Goal: Task Accomplishment & Management: Use online tool/utility

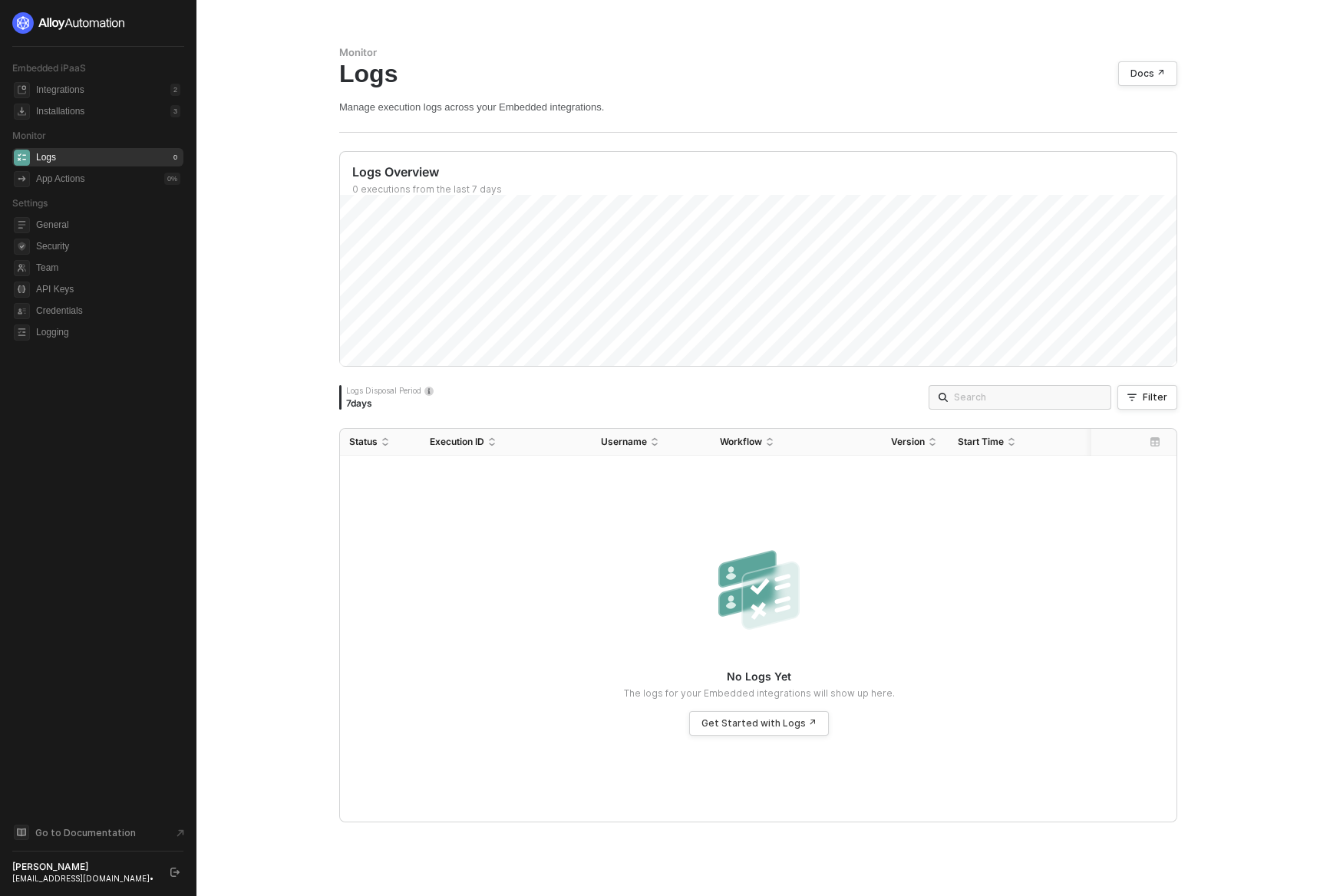
click at [410, 212] on div "Logs Overview 0 executions from the last 7 days Thu 2 Success 0 Failure 0 Logs …" at bounding box center [757, 486] width 838 height 671
click at [48, 325] on span "Logging" at bounding box center [108, 332] width 144 height 18
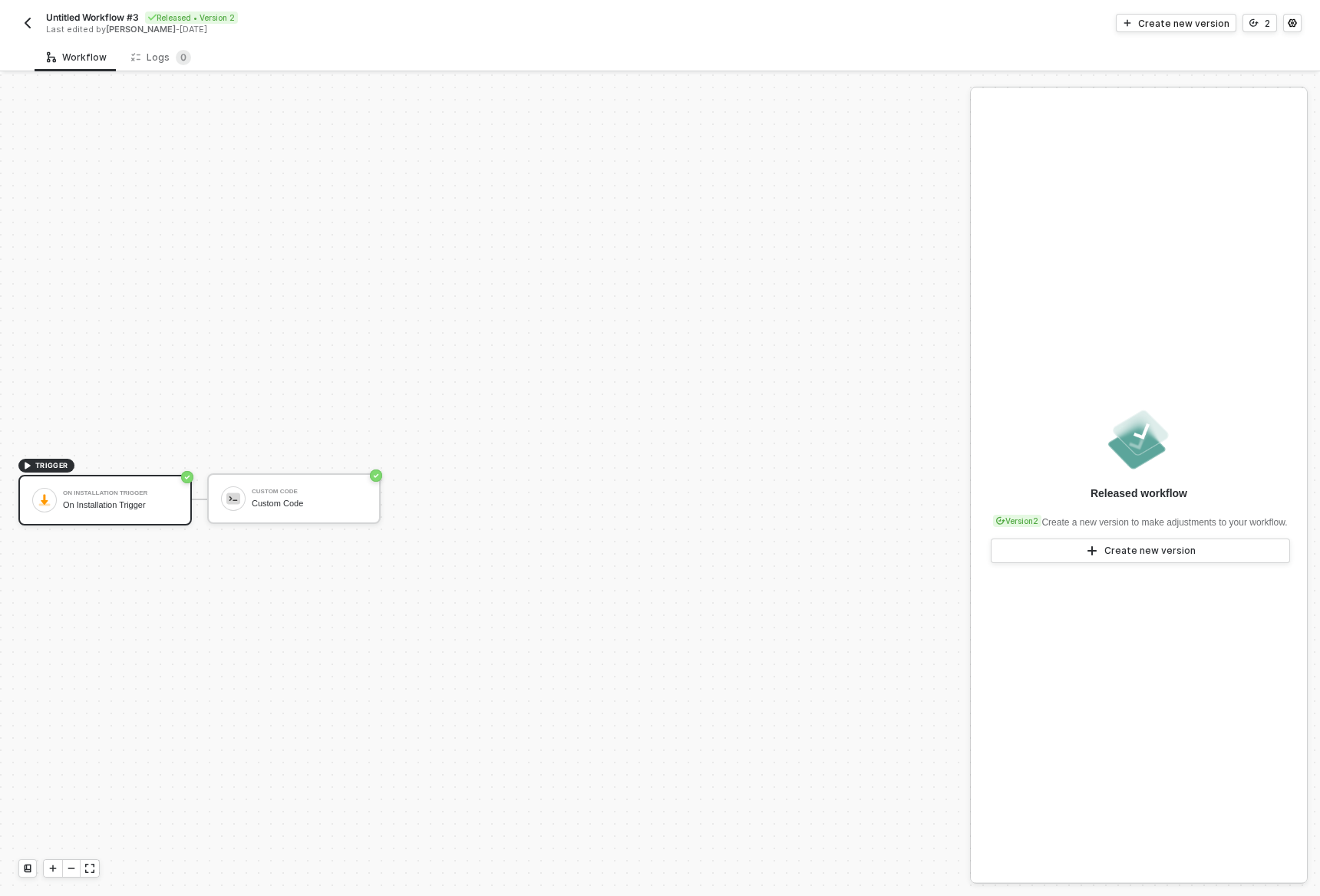
scroll to position [28, 0]
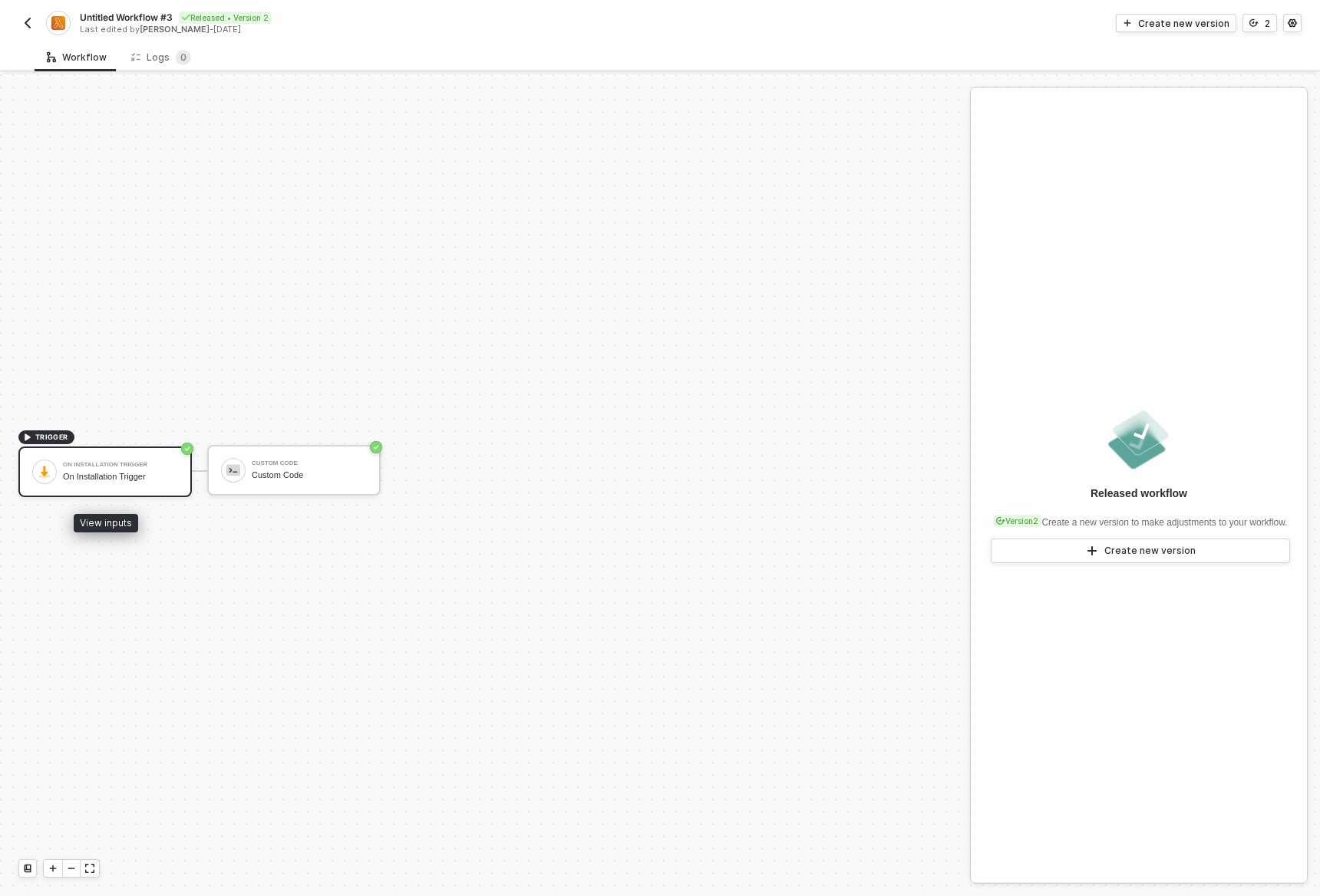
click at [110, 486] on div "On Installation Trigger On Installation Trigger" at bounding box center [121, 472] width 115 height 29
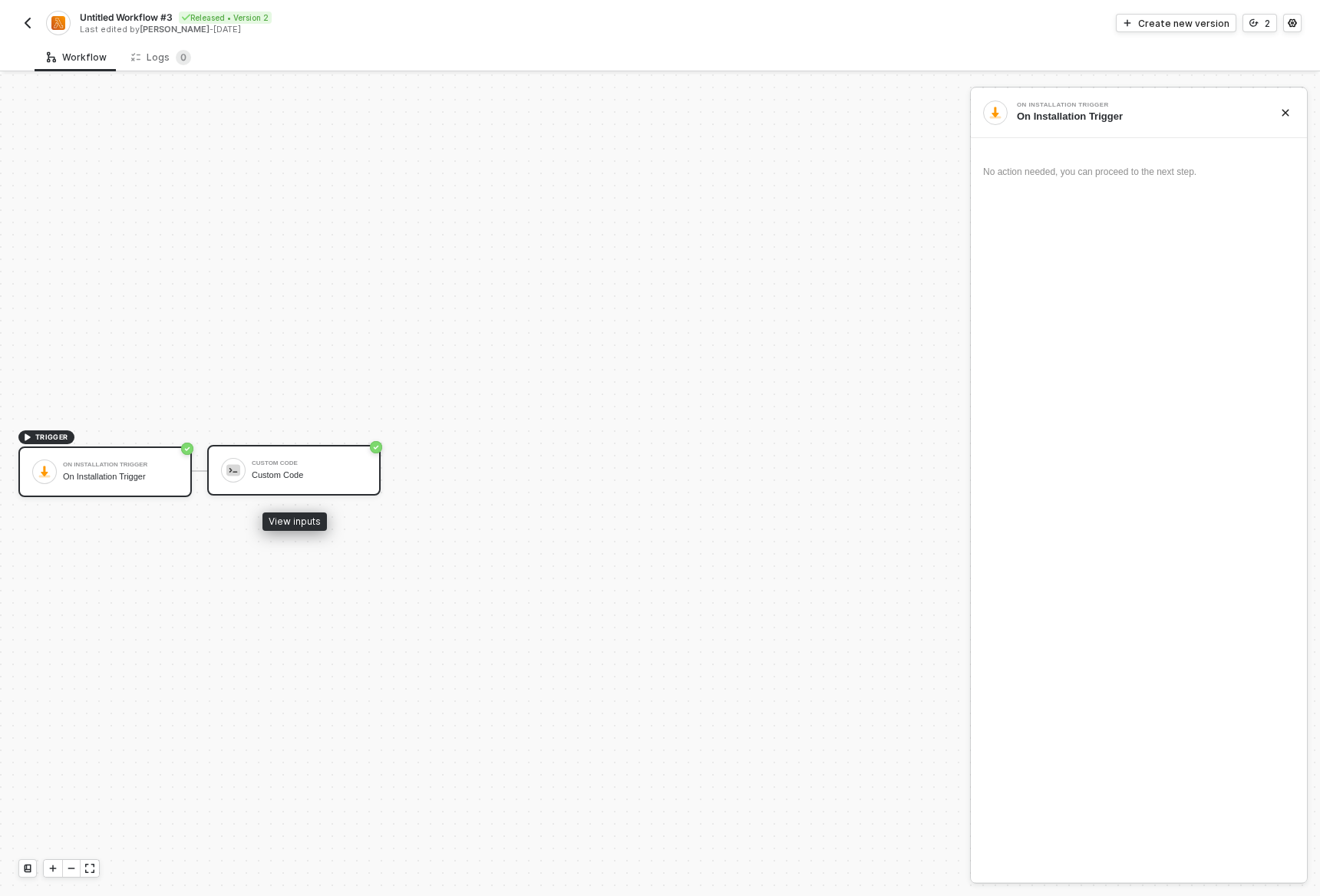
click at [351, 473] on div "Custom Code" at bounding box center [310, 475] width 115 height 10
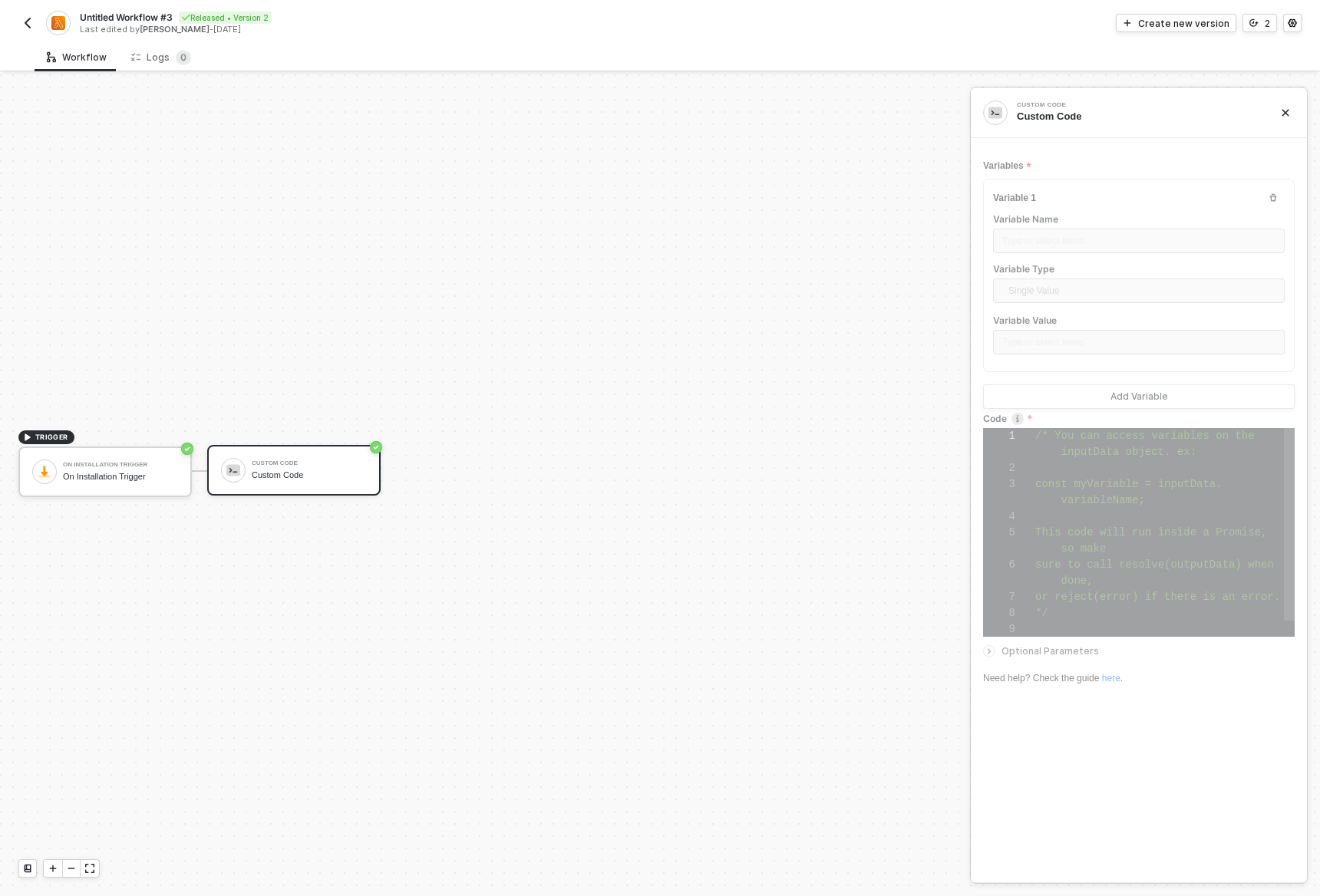
scroll to position [97, 0]
click at [1241, 509] on div at bounding box center [1165, 517] width 259 height 16
click at [101, 466] on div "On Installation Trigger" at bounding box center [121, 465] width 115 height 6
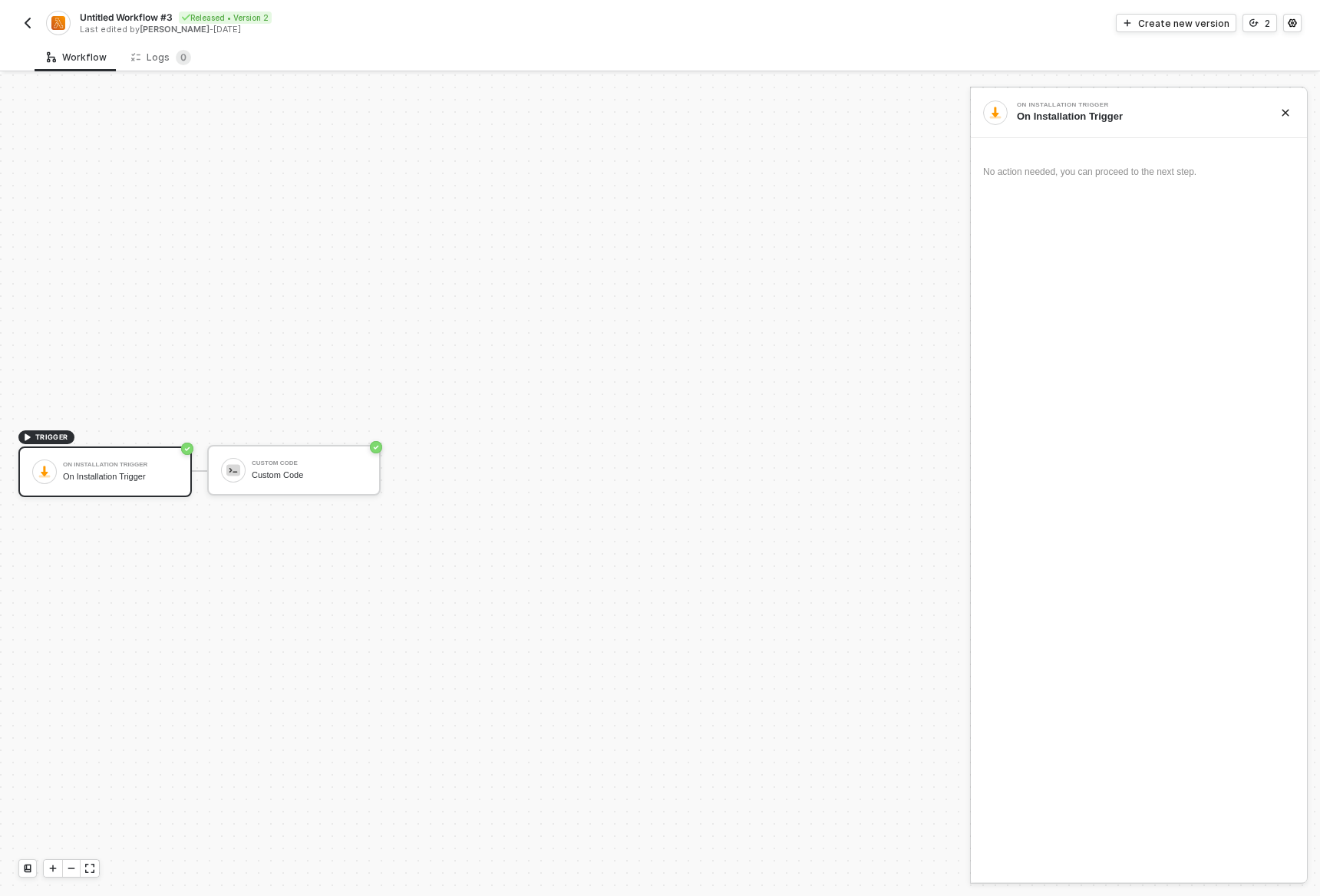
click at [37, 16] on div "Untitled Workflow #3 Released • Version 2 Last edited by Iago Calderia - 2 mont…" at bounding box center [339, 23] width 641 height 25
click at [24, 26] on img "button" at bounding box center [27, 22] width 12 height 12
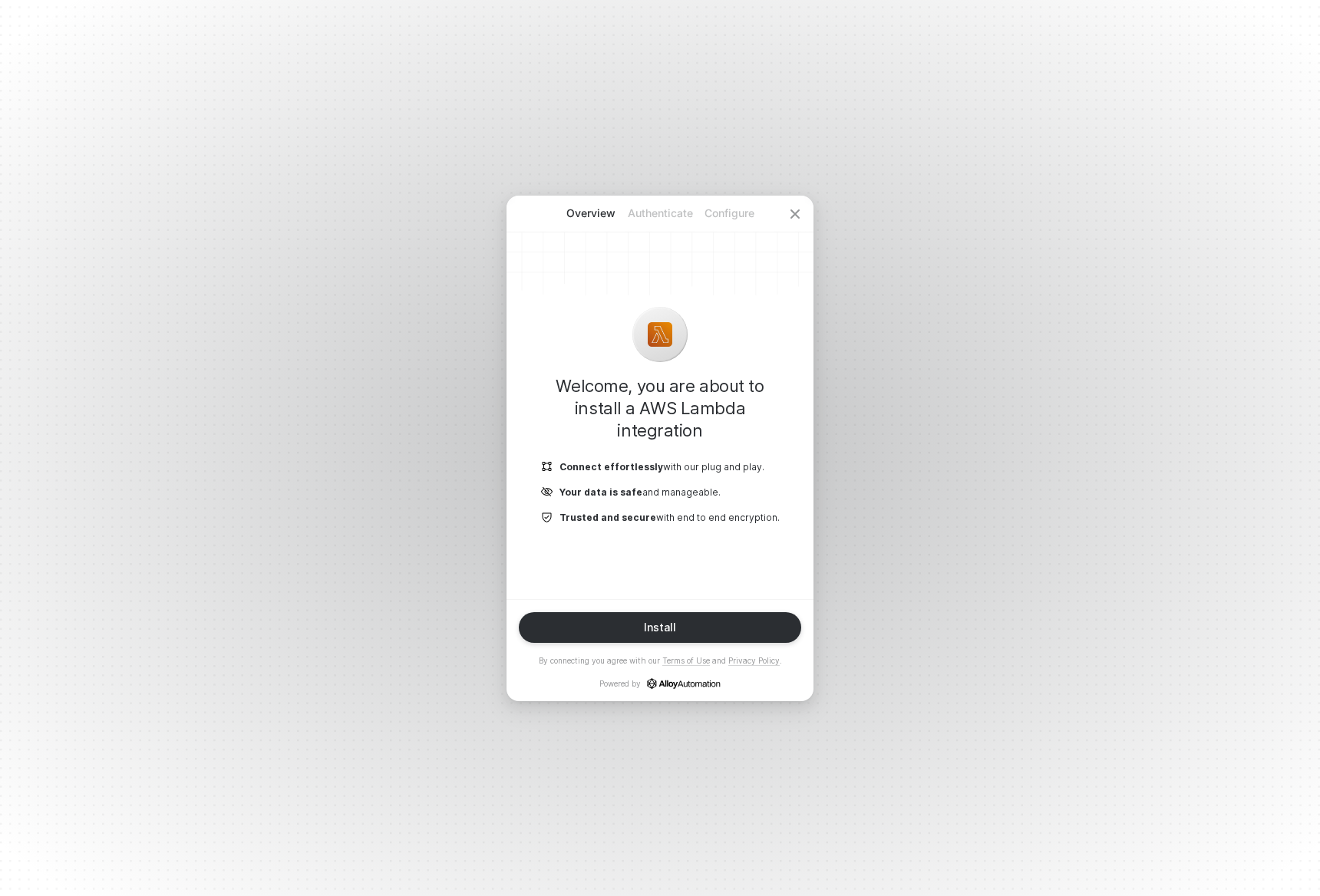
click at [649, 612] on div "Install By connecting you agree with our Terms of Use and Privacy Policy . Powe…" at bounding box center [660, 650] width 282 height 77
click at [639, 627] on button "Install" at bounding box center [660, 627] width 282 height 31
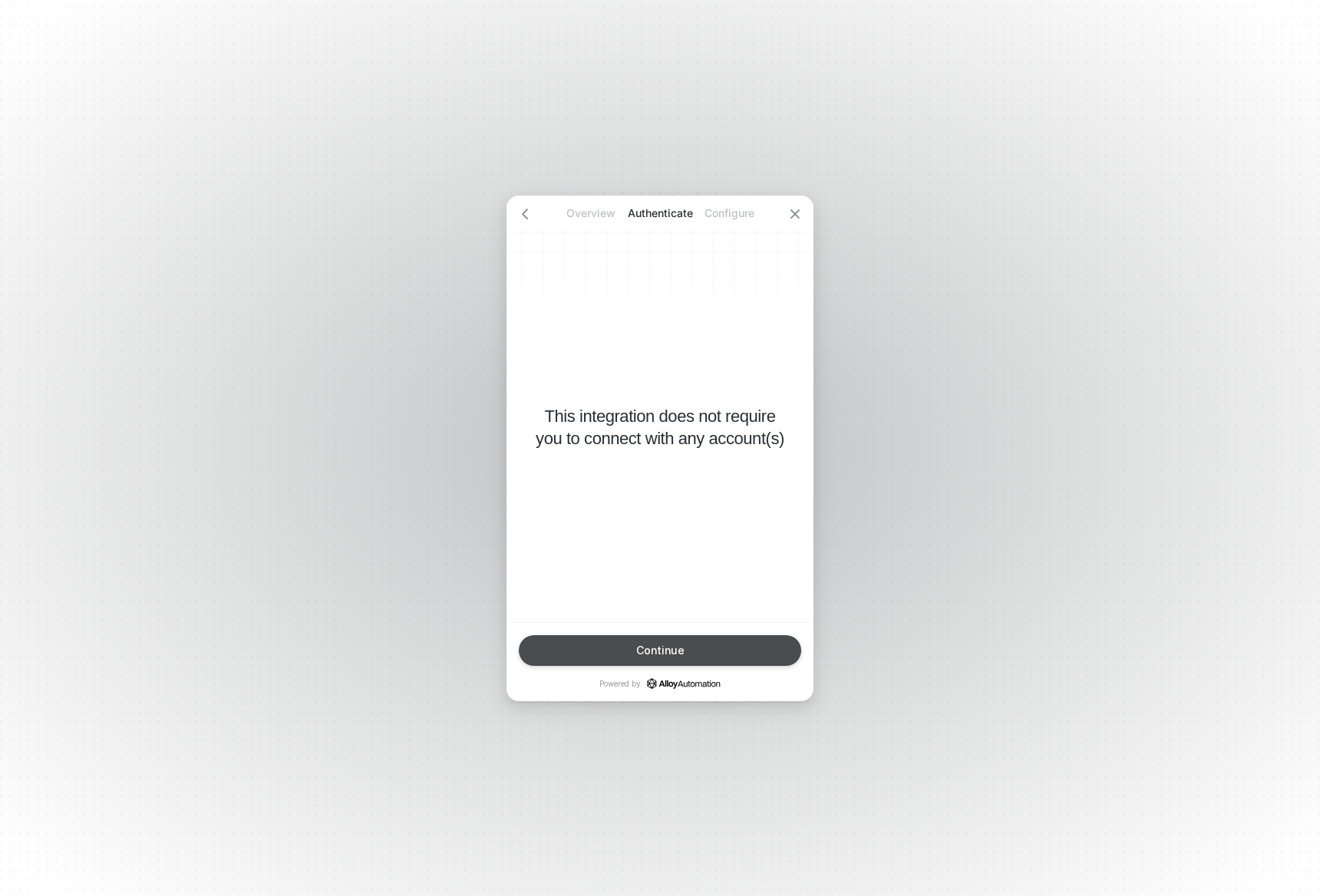
click at [652, 640] on button "Continue" at bounding box center [660, 651] width 282 height 31
click at [649, 659] on button "Finish" at bounding box center [660, 651] width 282 height 31
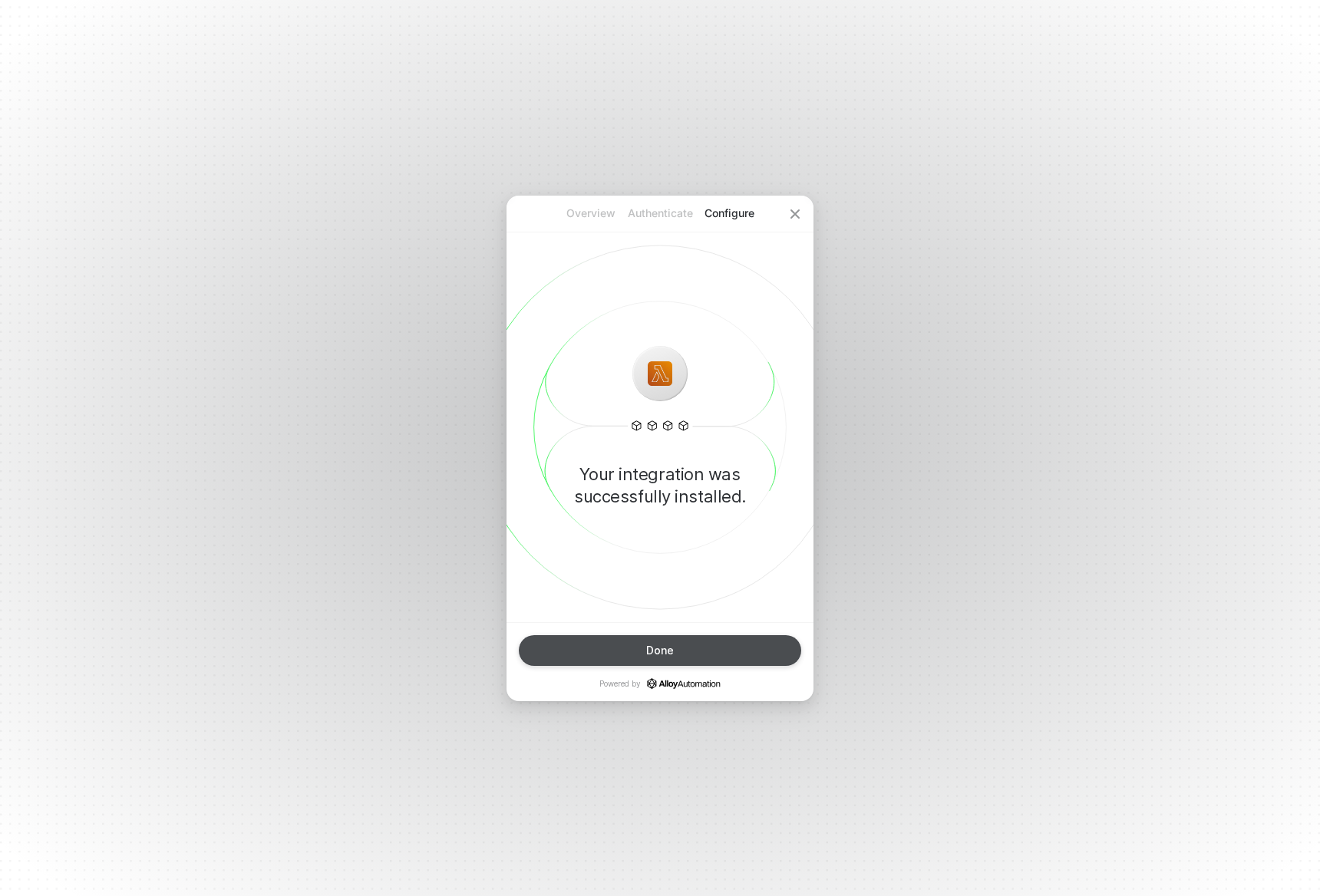
click at [641, 636] on button "Done" at bounding box center [660, 651] width 282 height 31
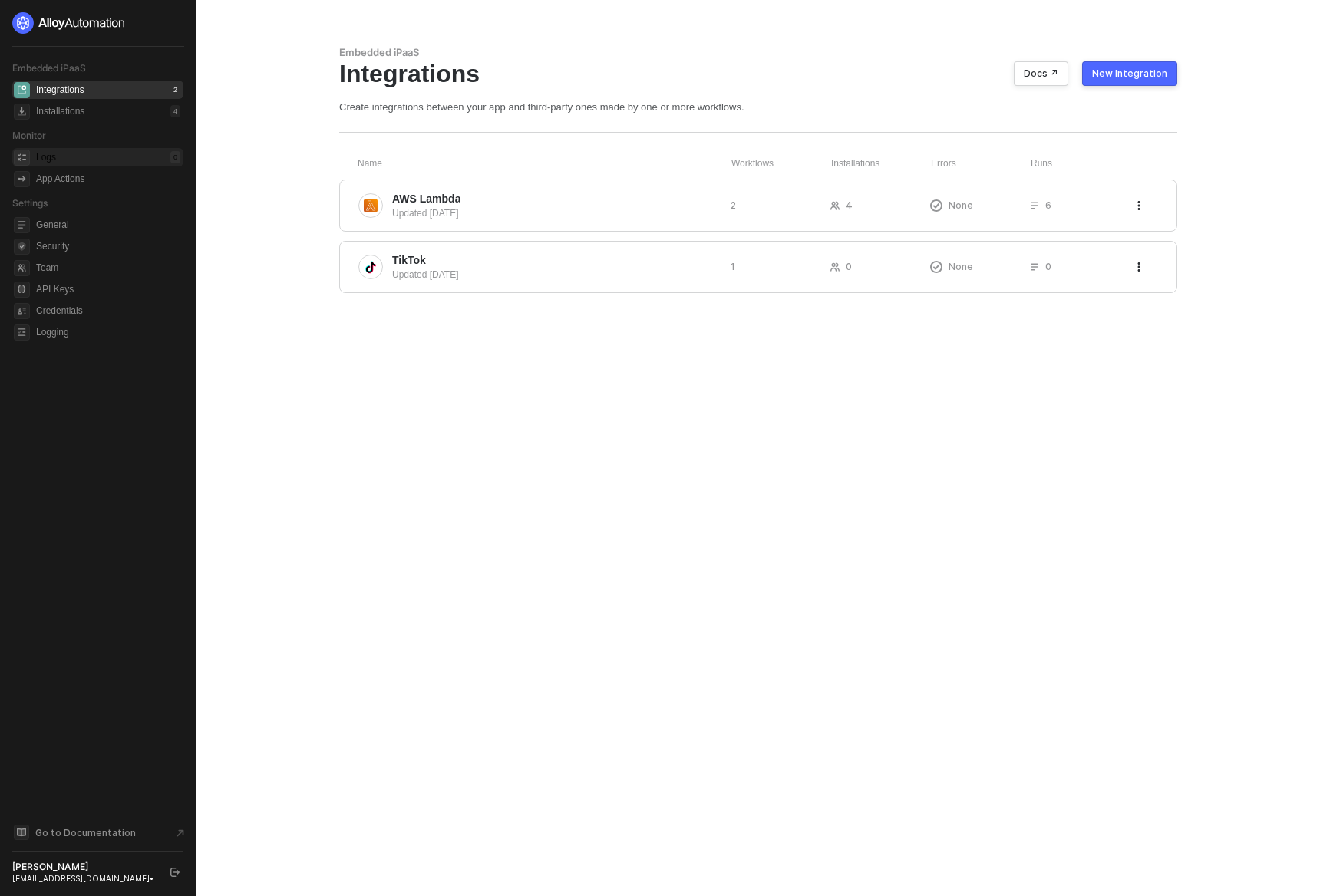
click at [59, 165] on div "Logs 0" at bounding box center [108, 157] width 144 height 18
